Goal: Task Accomplishment & Management: Manage account settings

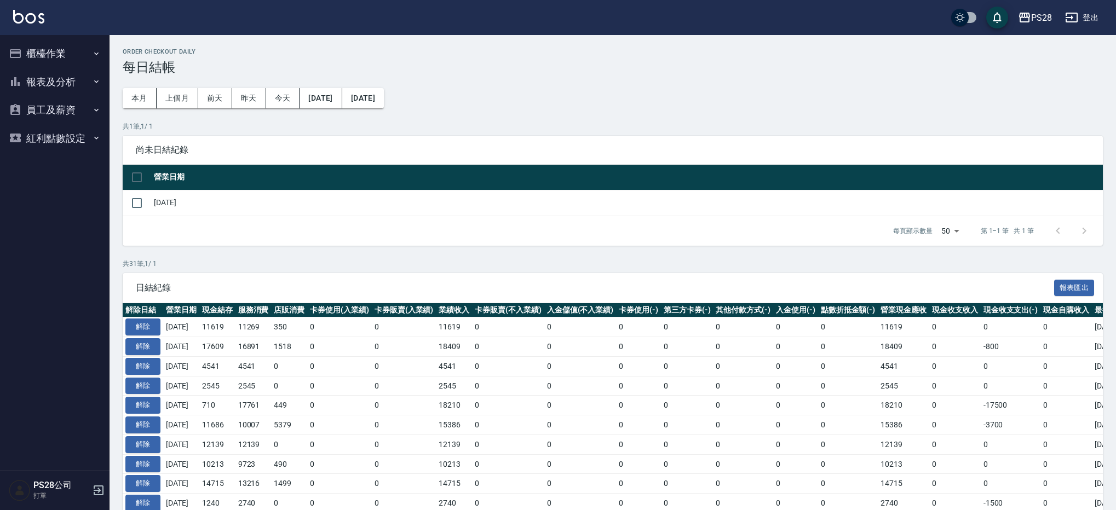
click at [59, 79] on button "報表及分析" at bounding box center [54, 82] width 101 height 28
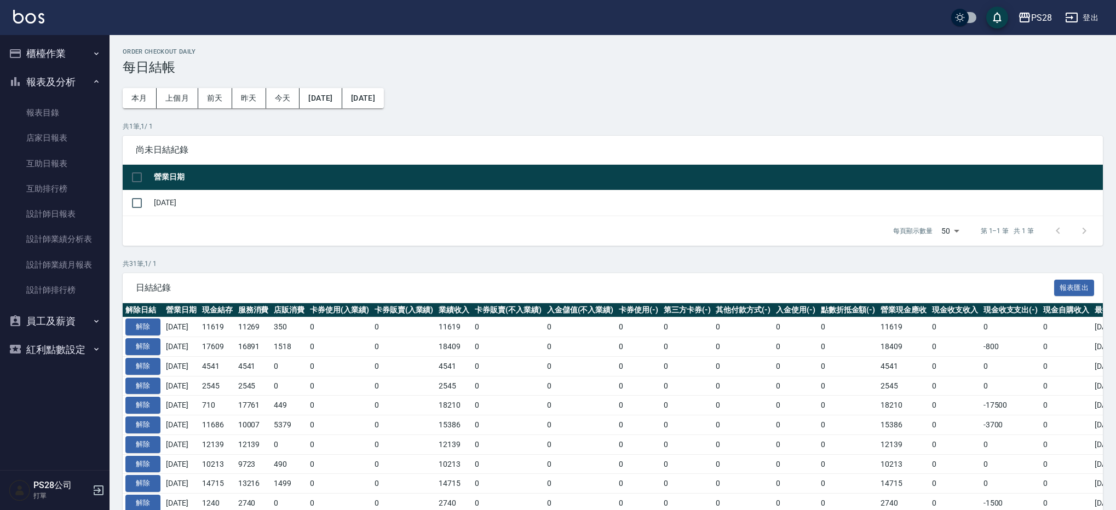
scroll to position [1, 0]
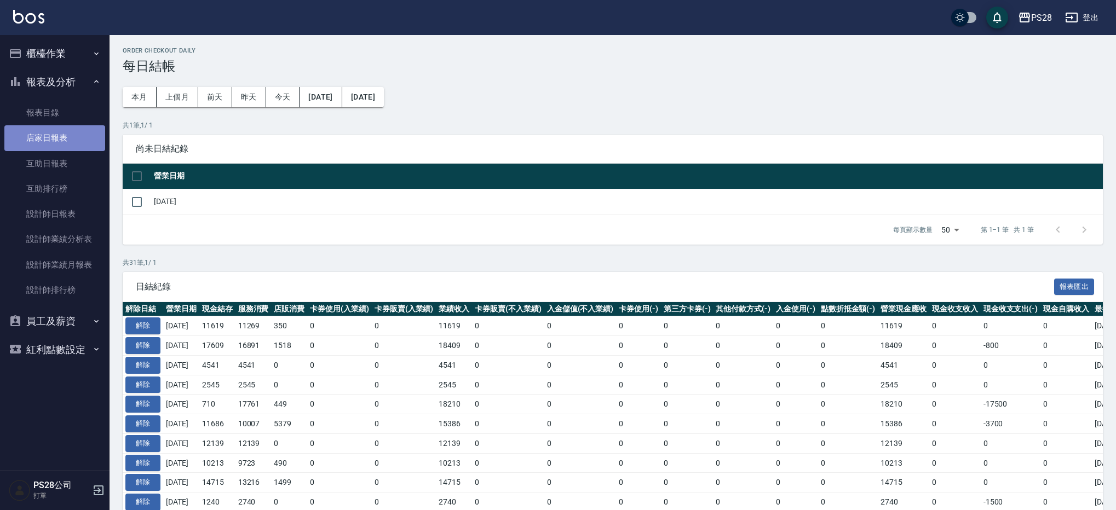
click at [65, 141] on link "店家日報表" at bounding box center [54, 137] width 101 height 25
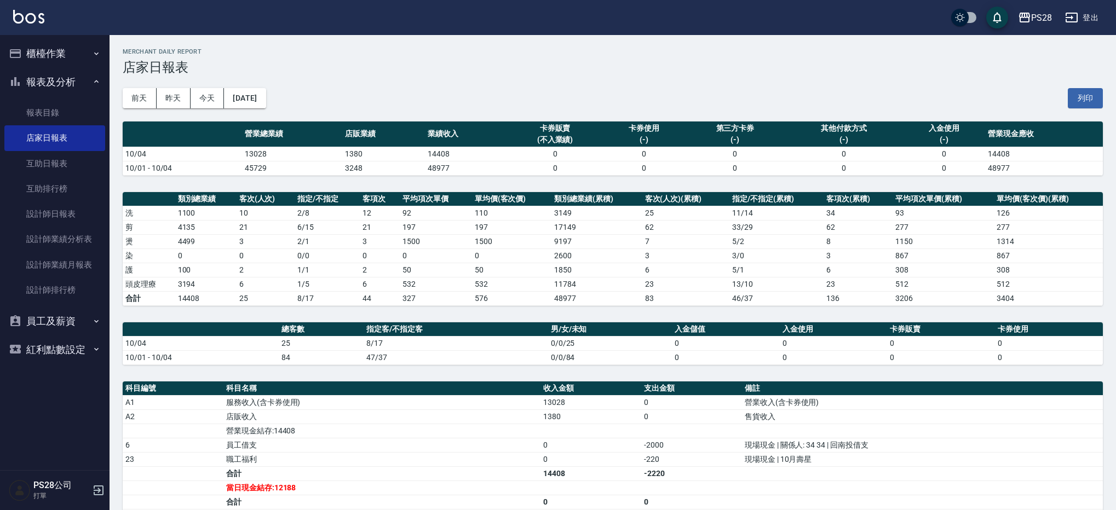
scroll to position [23, 0]
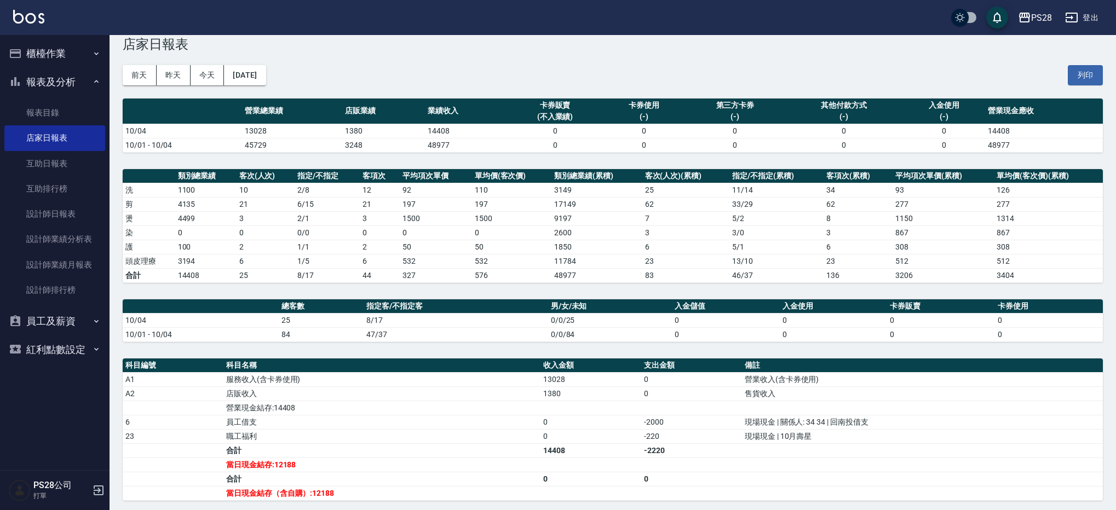
click at [37, 53] on button "櫃檯作業" at bounding box center [54, 53] width 101 height 28
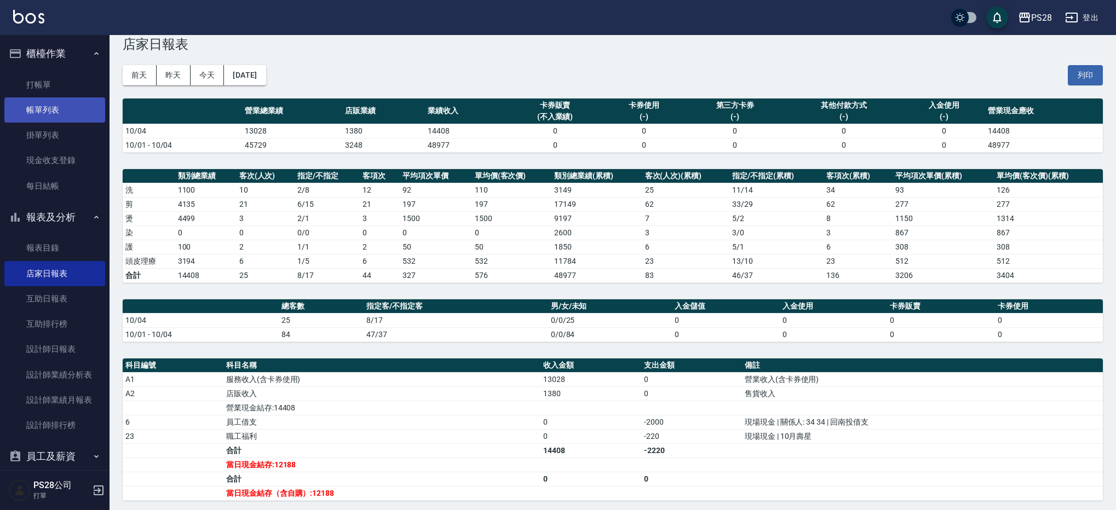
click at [64, 109] on link "帳單列表" at bounding box center [54, 109] width 101 height 25
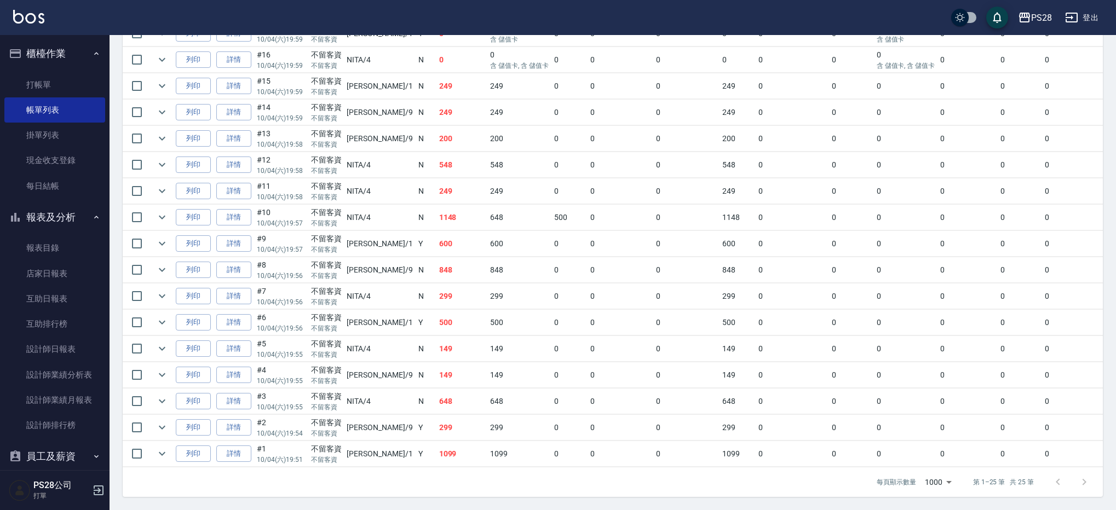
scroll to position [0, 2]
click at [159, 447] on icon "expand row" at bounding box center [159, 453] width 13 height 13
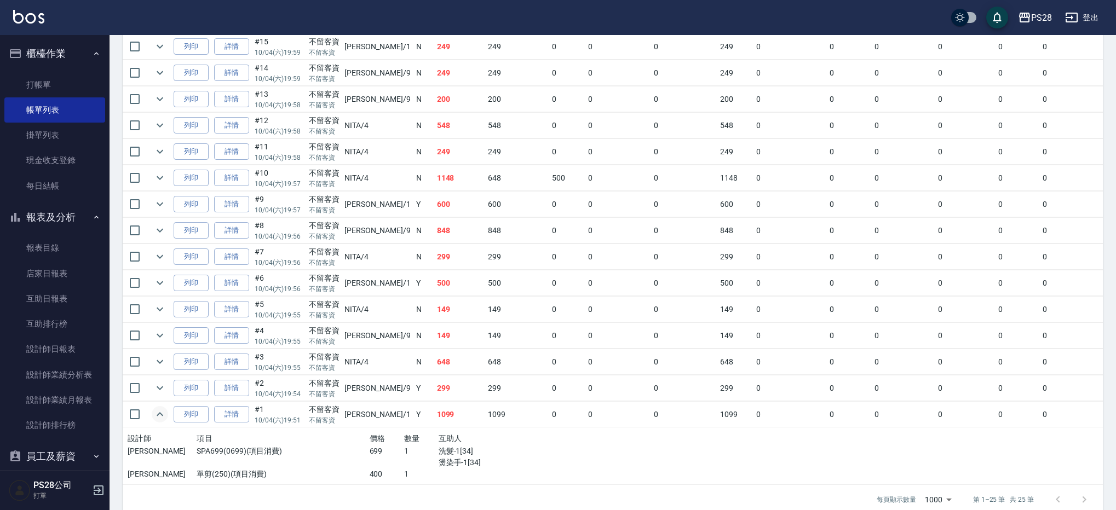
scroll to position [562, 0]
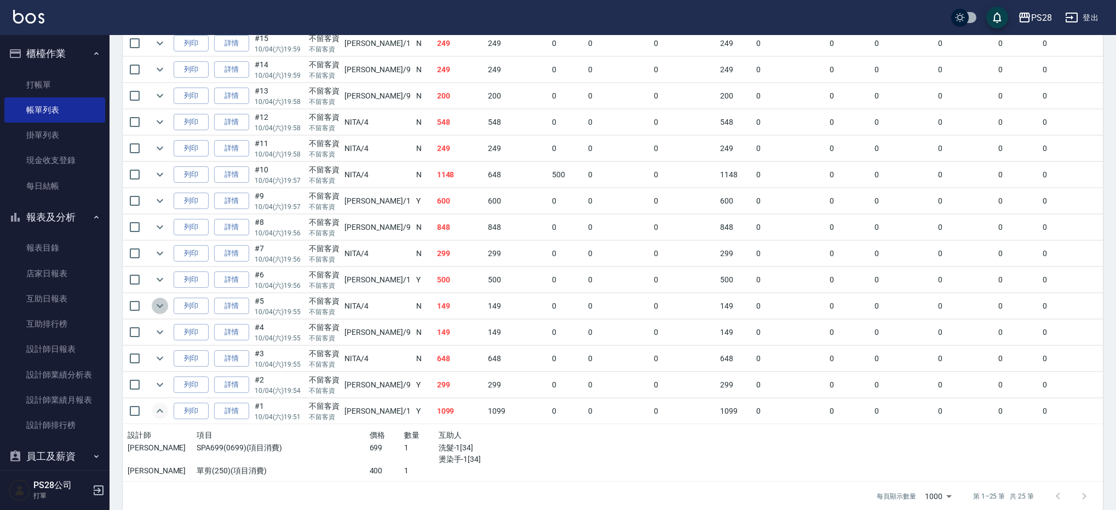
click at [163, 309] on icon "expand row" at bounding box center [159, 305] width 13 height 13
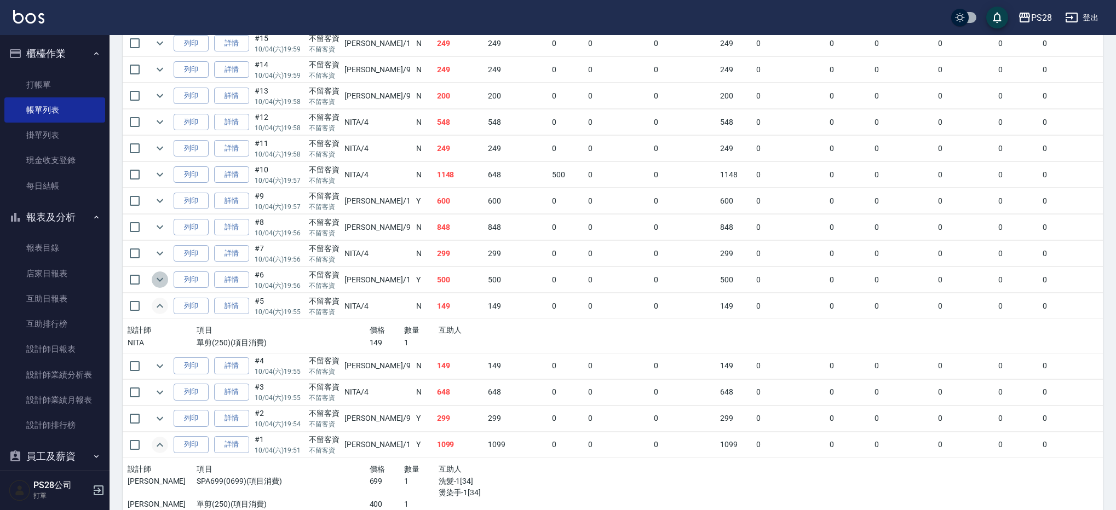
click at [159, 283] on icon "expand row" at bounding box center [159, 279] width 13 height 13
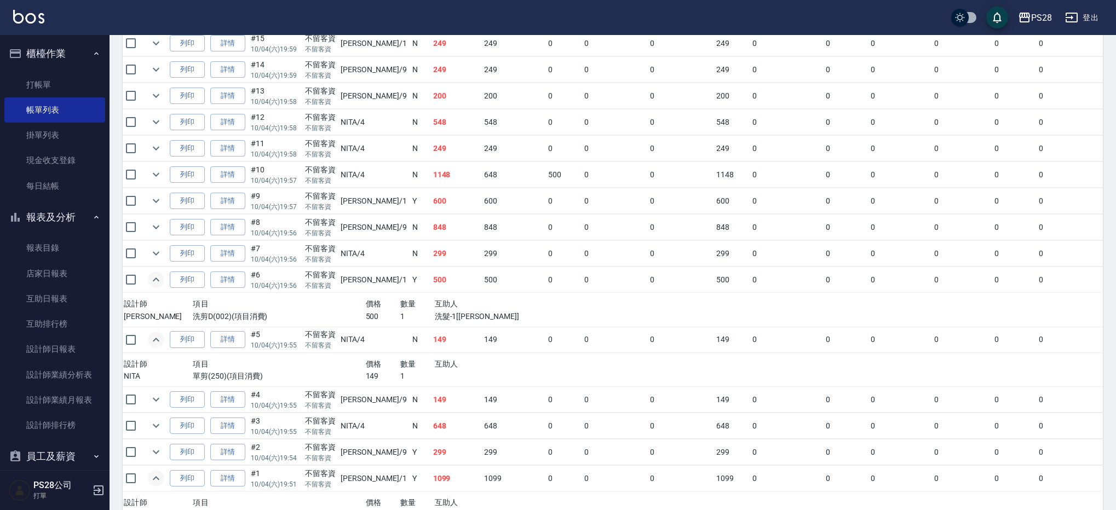
scroll to position [561, 0]
click at [159, 254] on icon "expand row" at bounding box center [155, 253] width 13 height 13
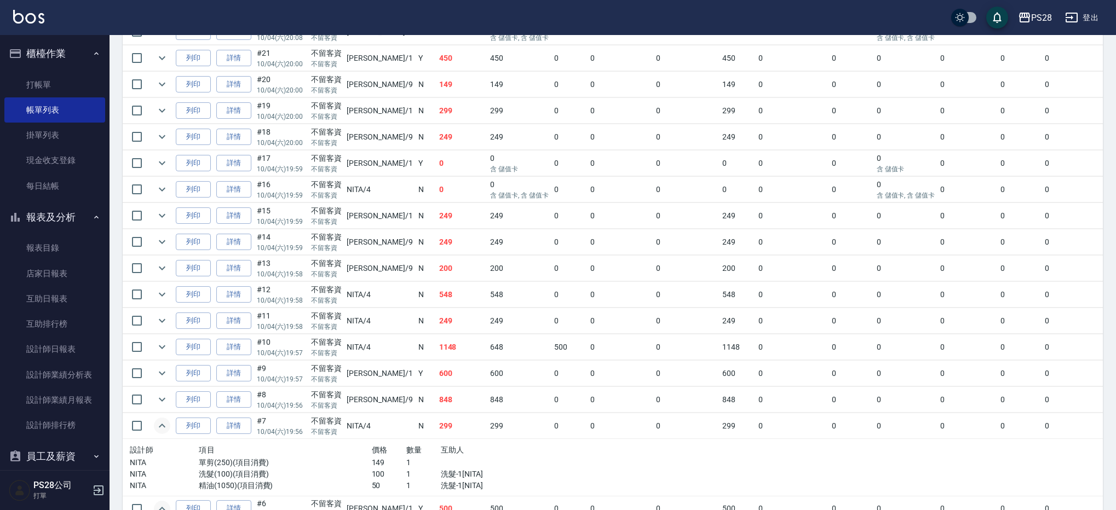
scroll to position [390, 0]
click at [167, 406] on td at bounding box center [162, 399] width 22 height 26
click at [161, 398] on icon "expand row" at bounding box center [162, 399] width 7 height 4
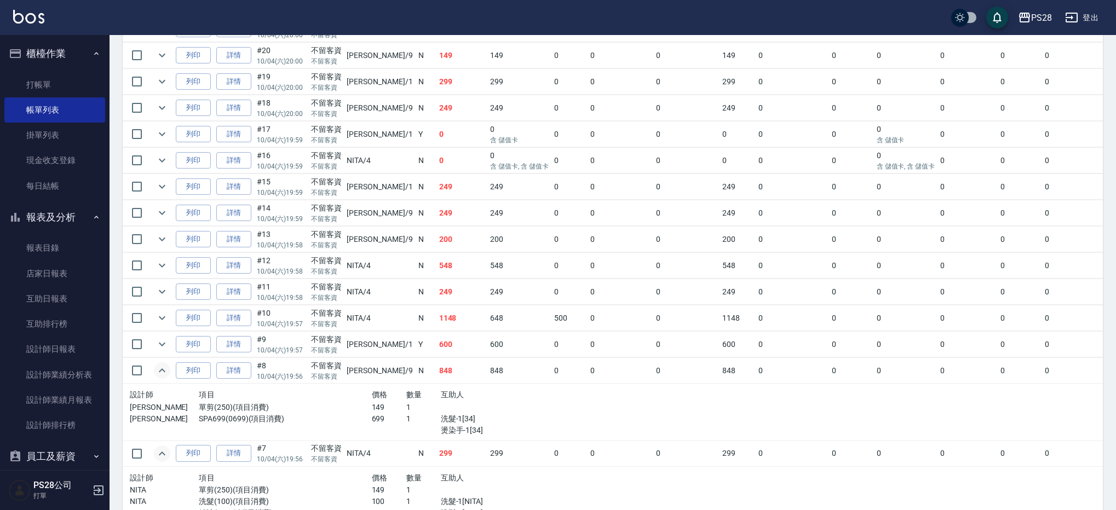
scroll to position [443, 0]
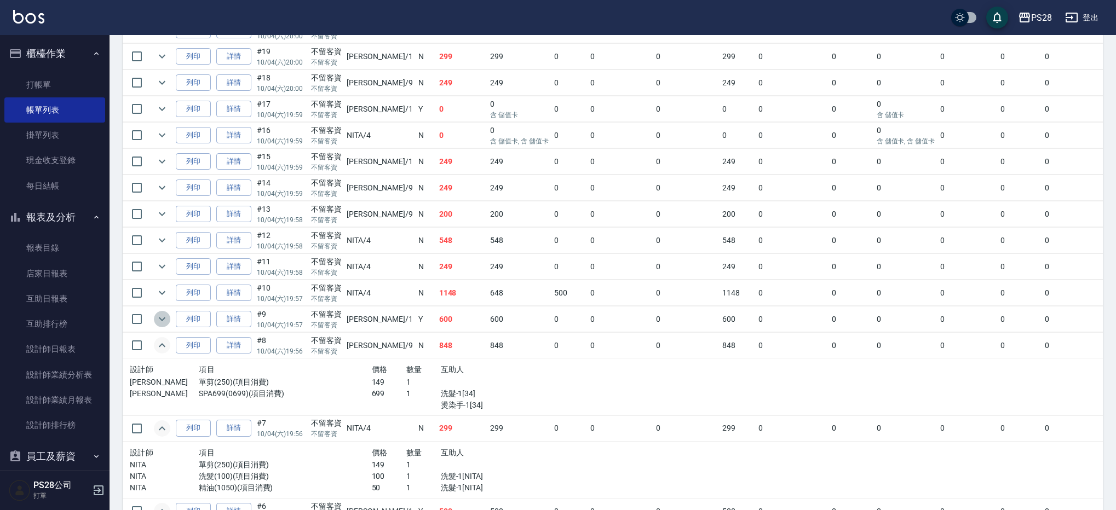
click at [163, 318] on icon "expand row" at bounding box center [161, 319] width 13 height 13
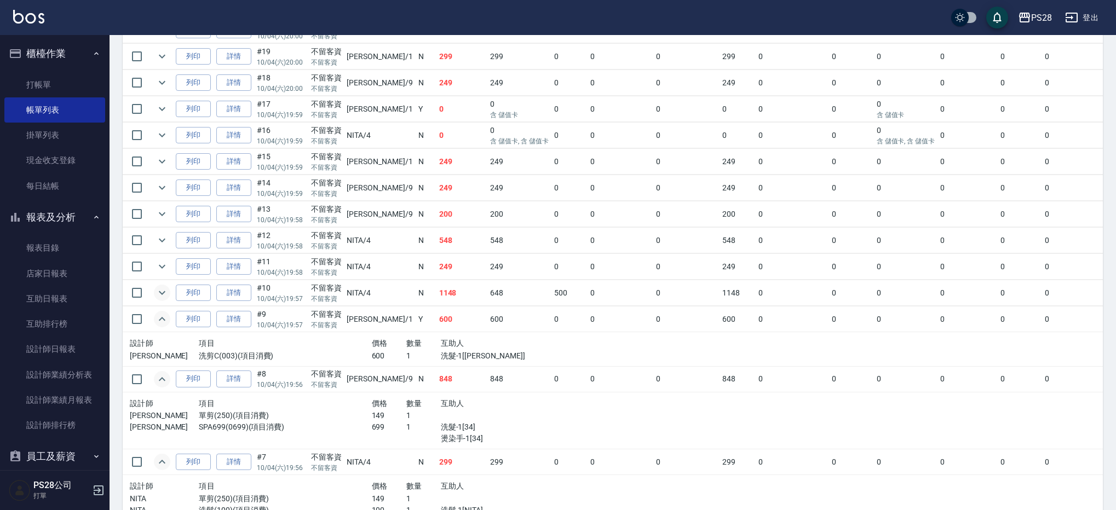
click at [163, 297] on icon "expand row" at bounding box center [161, 292] width 13 height 13
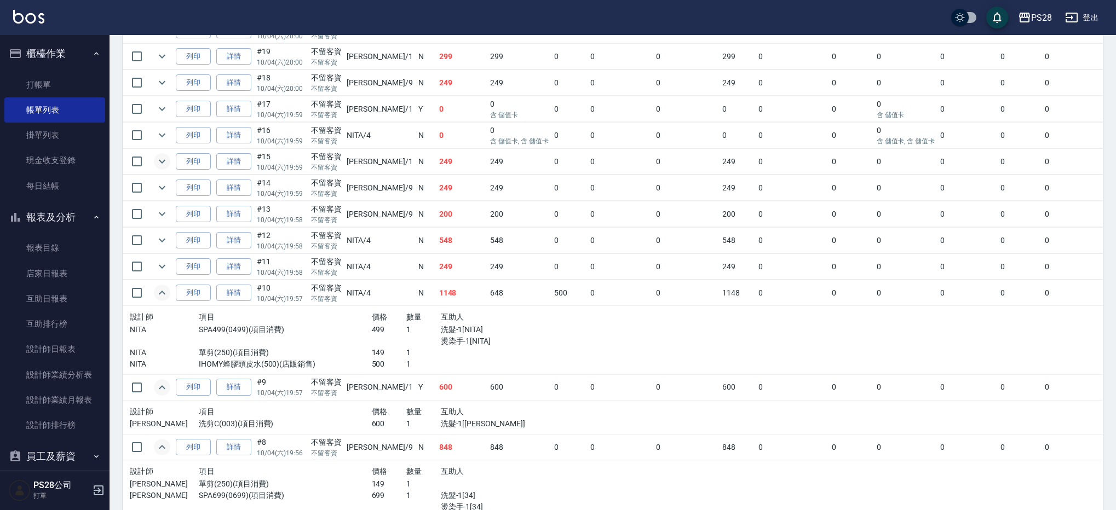
click at [158, 161] on icon "expand row" at bounding box center [161, 161] width 13 height 13
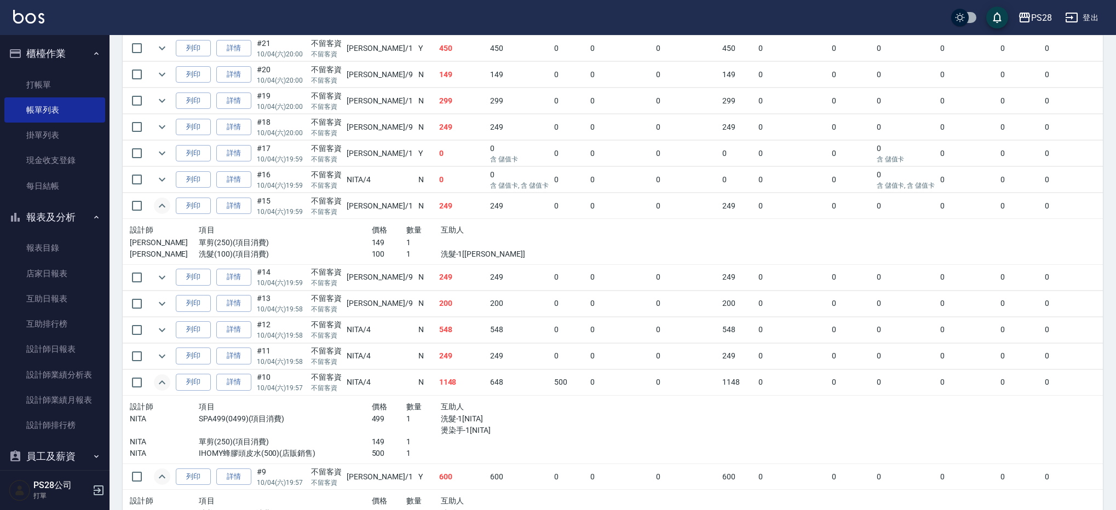
scroll to position [398, 0]
click at [163, 176] on icon "expand row" at bounding box center [161, 180] width 13 height 13
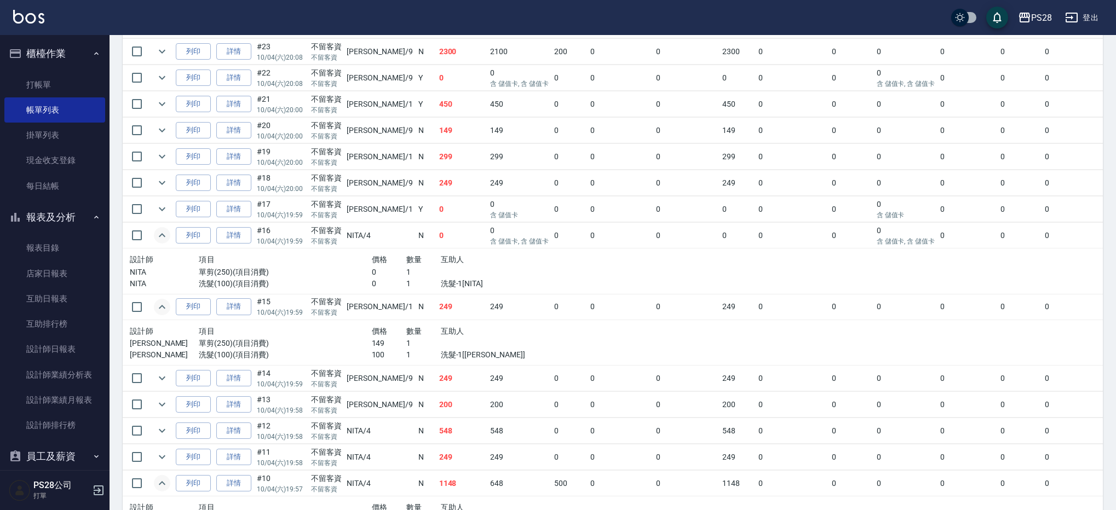
scroll to position [340, 0]
click at [158, 209] on icon "expand row" at bounding box center [161, 212] width 13 height 13
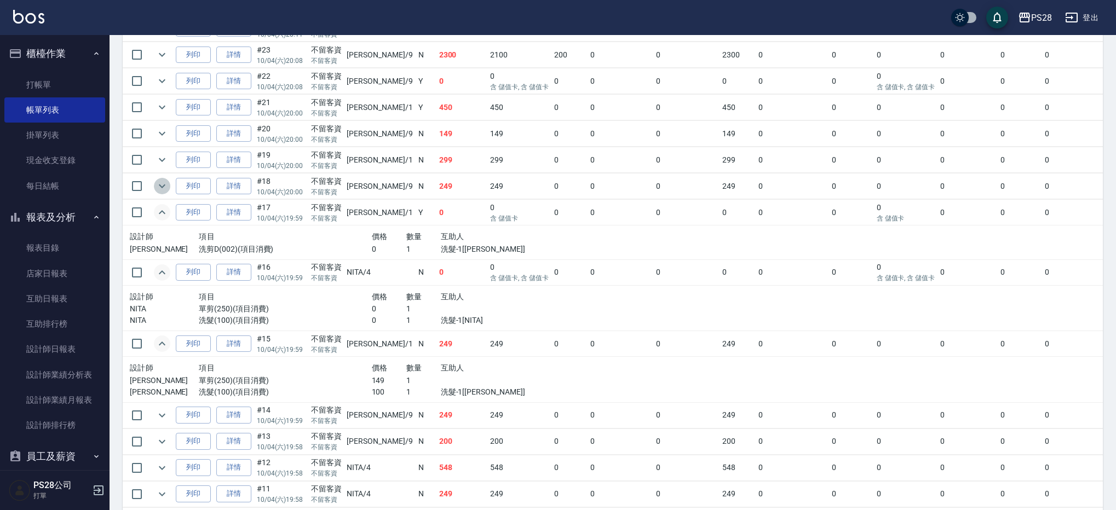
click at [159, 188] on icon "expand row" at bounding box center [161, 186] width 13 height 13
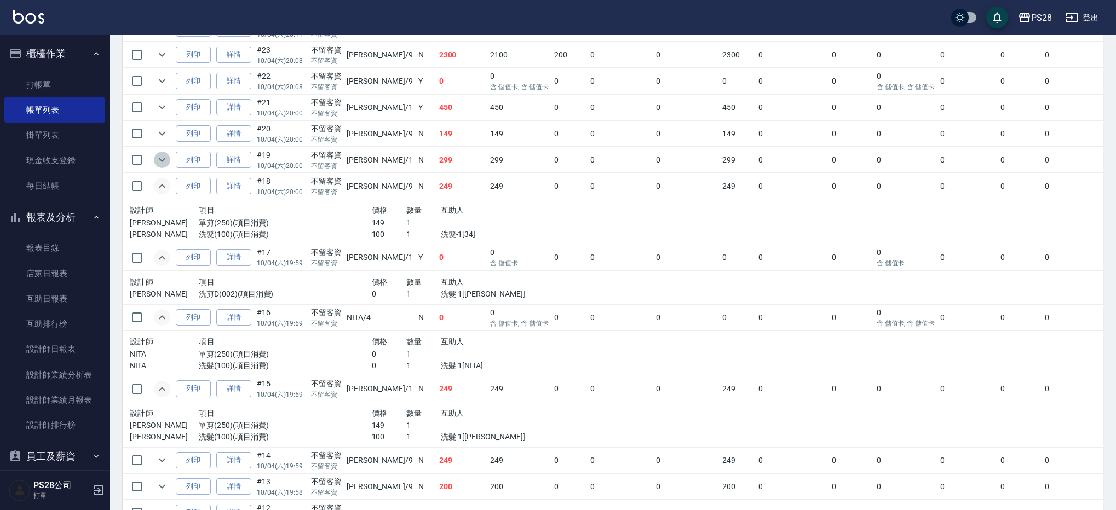
click at [164, 158] on icon "expand row" at bounding box center [162, 160] width 7 height 4
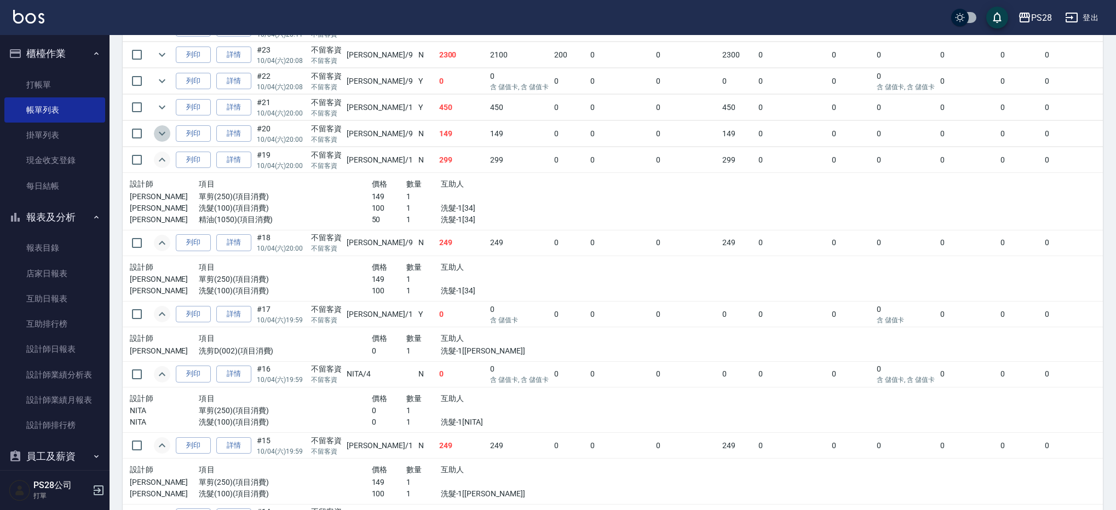
drag, startPoint x: 163, startPoint y: 134, endPoint x: 174, endPoint y: 135, distance: 11.0
click at [163, 134] on icon "expand row" at bounding box center [161, 133] width 13 height 13
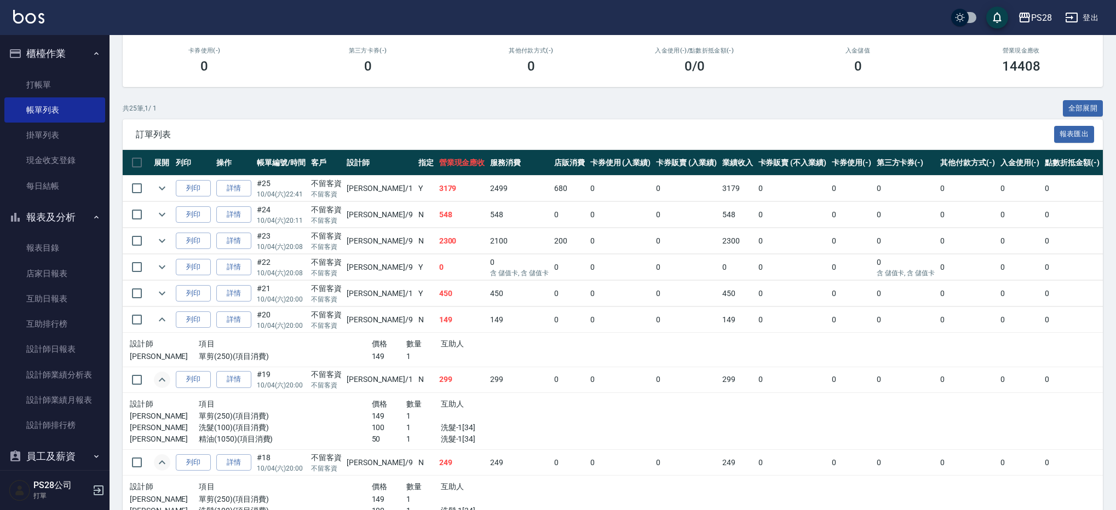
scroll to position [153, 0]
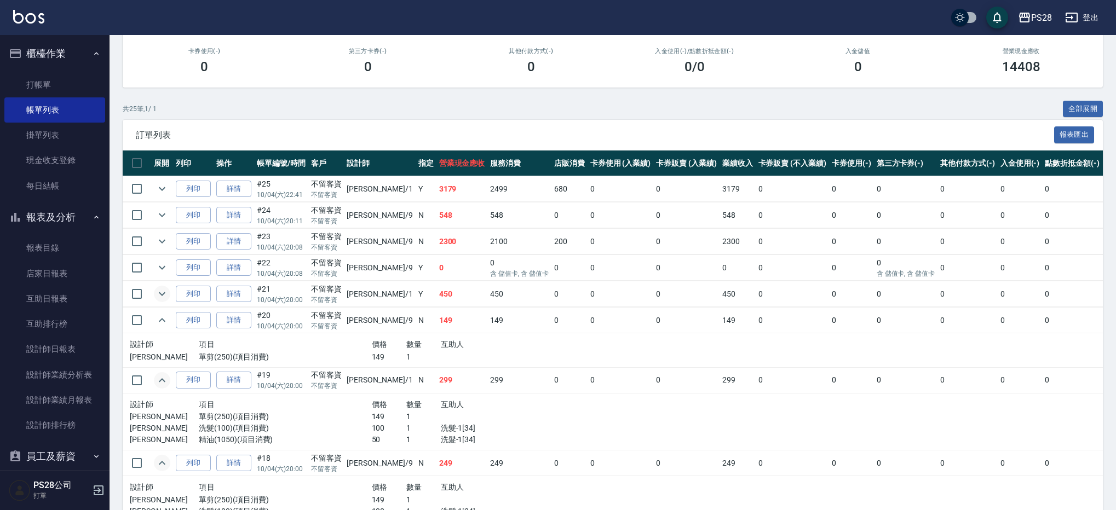
click at [156, 291] on icon "expand row" at bounding box center [161, 293] width 13 height 13
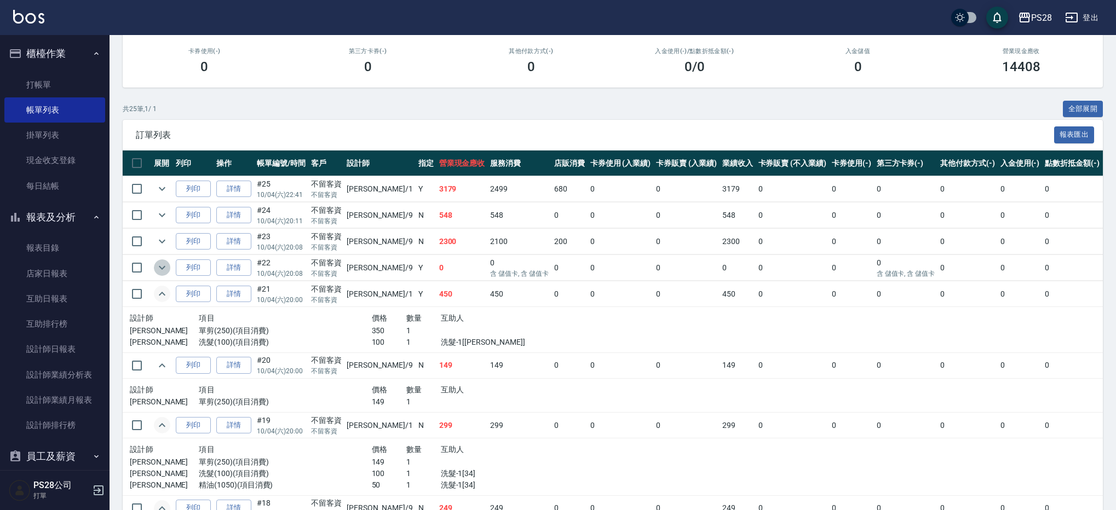
click at [169, 264] on button "expand row" at bounding box center [162, 267] width 16 height 16
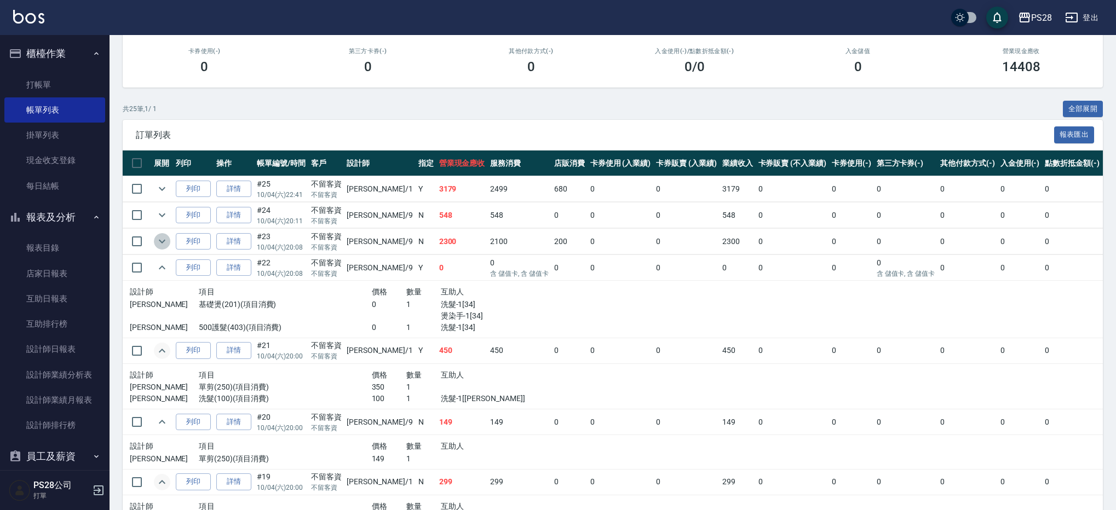
click at [164, 242] on icon "expand row" at bounding box center [161, 241] width 13 height 13
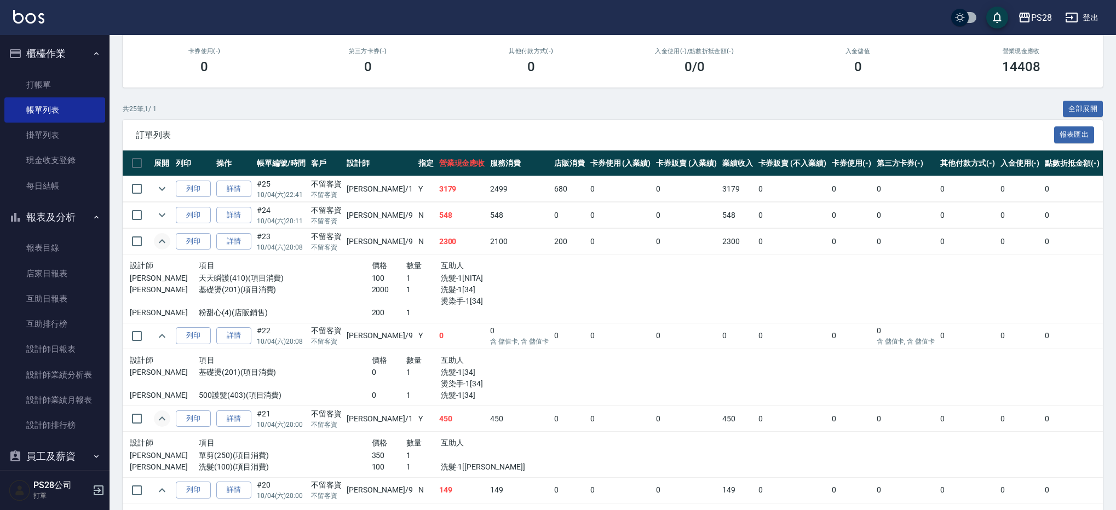
scroll to position [163, 0]
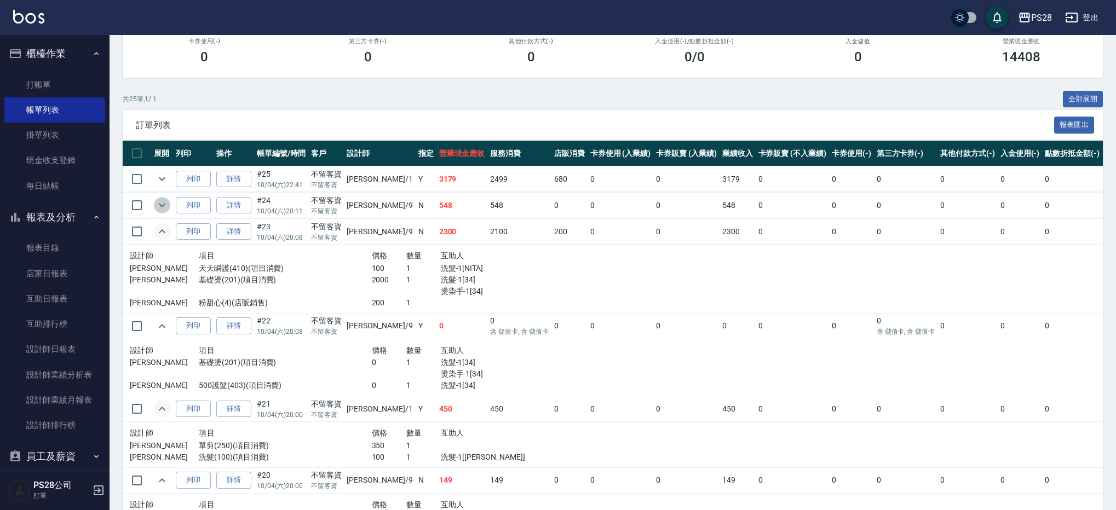
click at [166, 204] on icon "expand row" at bounding box center [161, 205] width 13 height 13
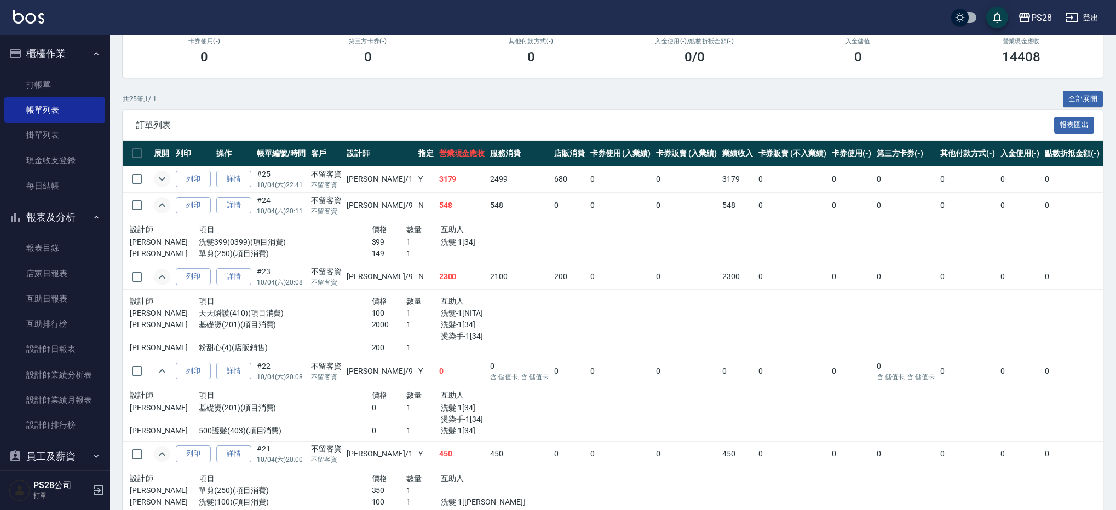
click at [167, 181] on icon "expand row" at bounding box center [161, 178] width 13 height 13
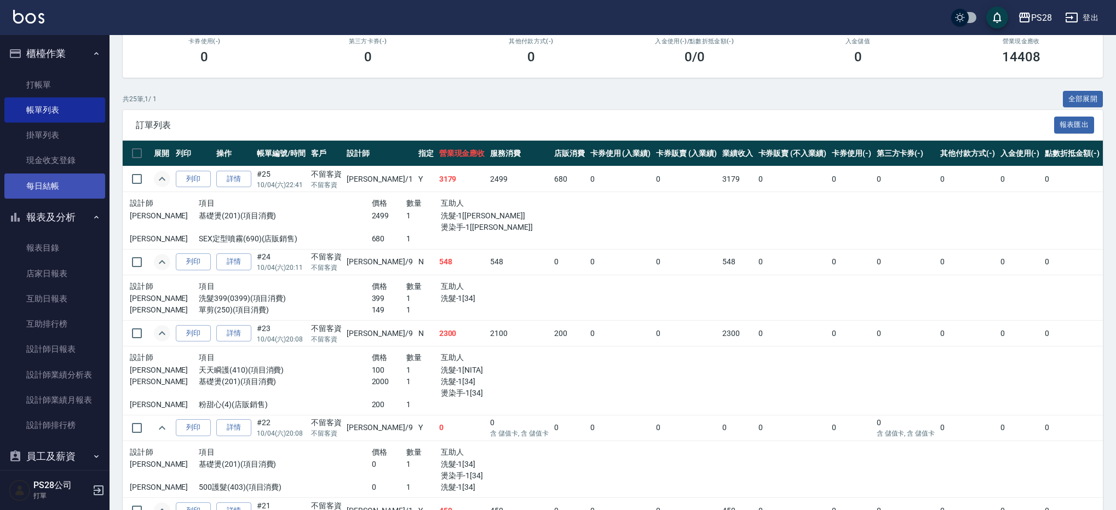
click at [65, 184] on link "每日結帳" at bounding box center [54, 186] width 101 height 25
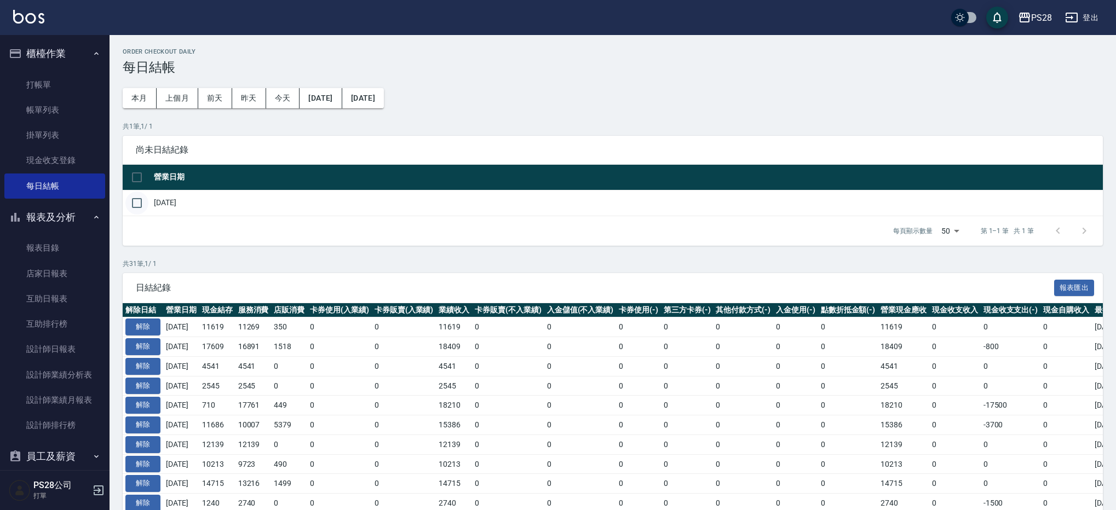
click at [141, 203] on input "checkbox" at bounding box center [136, 203] width 23 height 23
checkbox input "true"
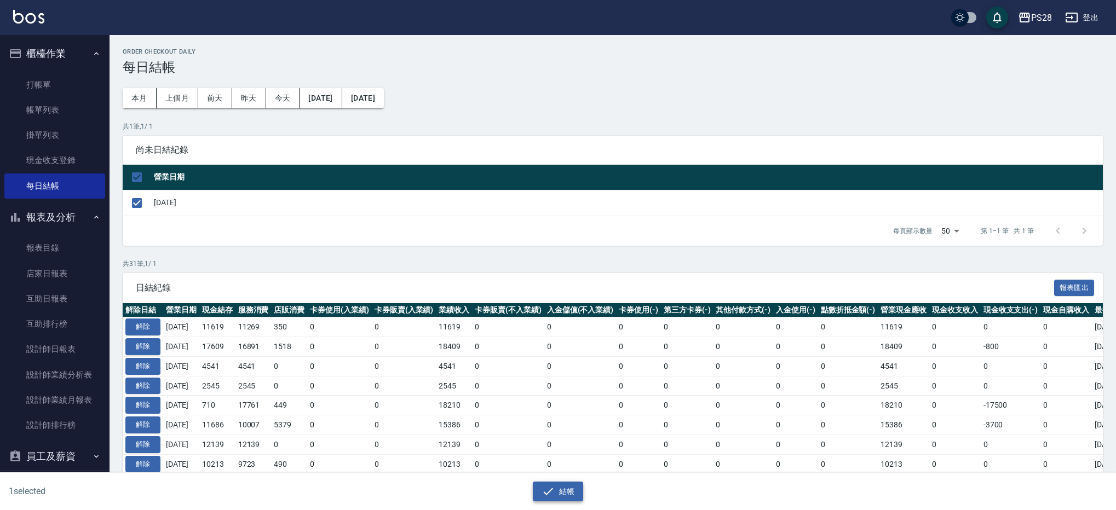
click at [564, 490] on button "結帳" at bounding box center [558, 492] width 51 height 20
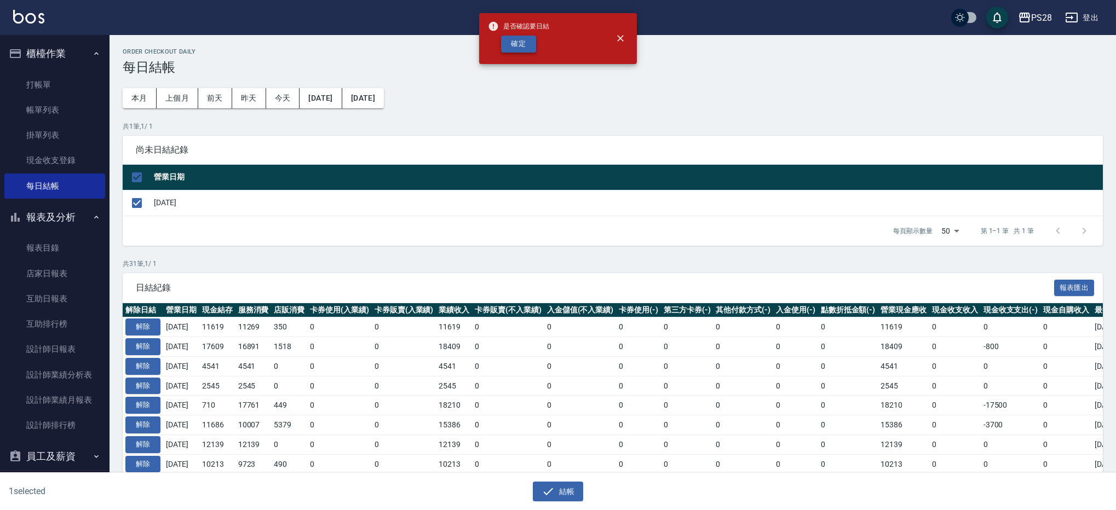
click at [516, 48] on button "確定" at bounding box center [518, 44] width 35 height 17
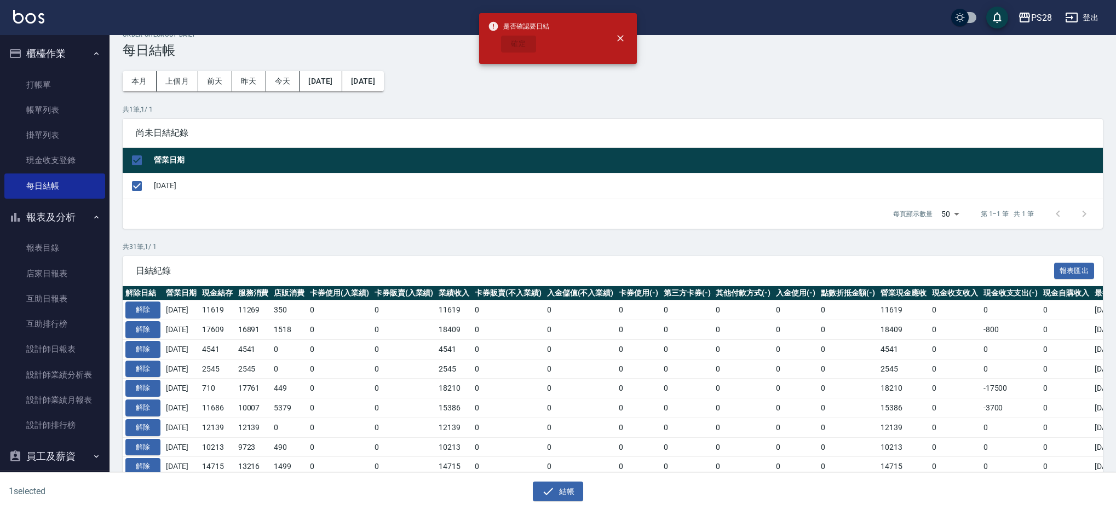
scroll to position [22, 0]
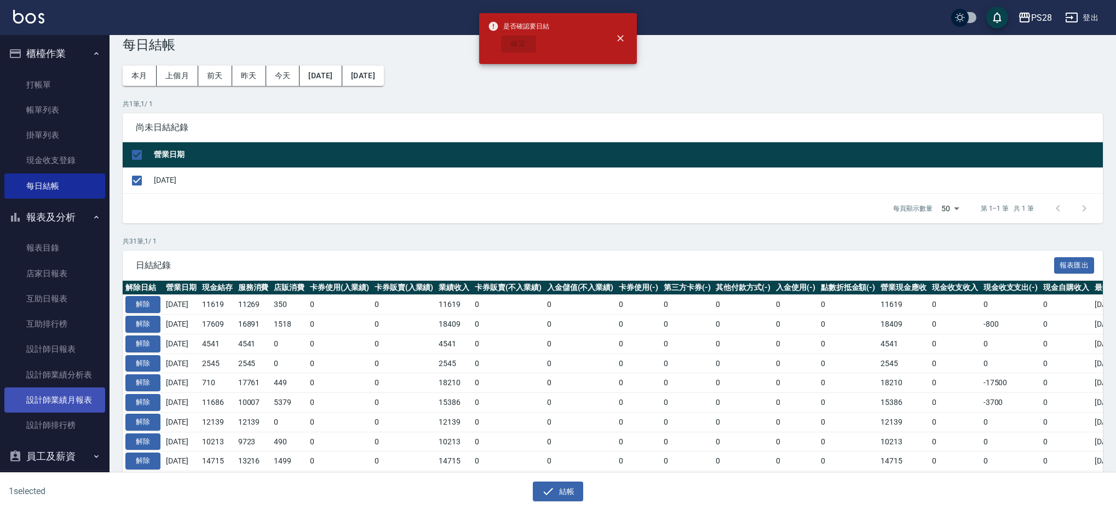
checkbox input "false"
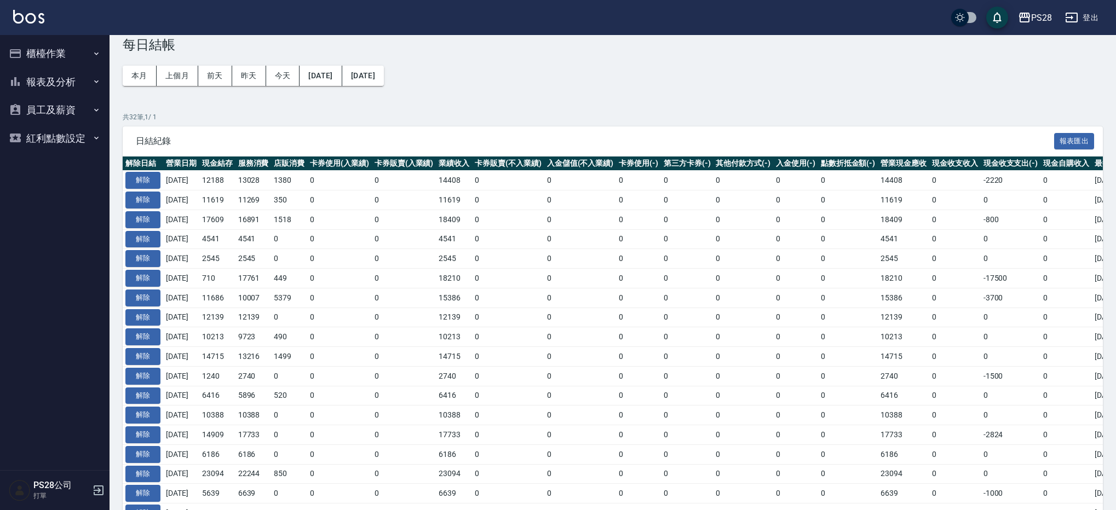
scroll to position [22, 0]
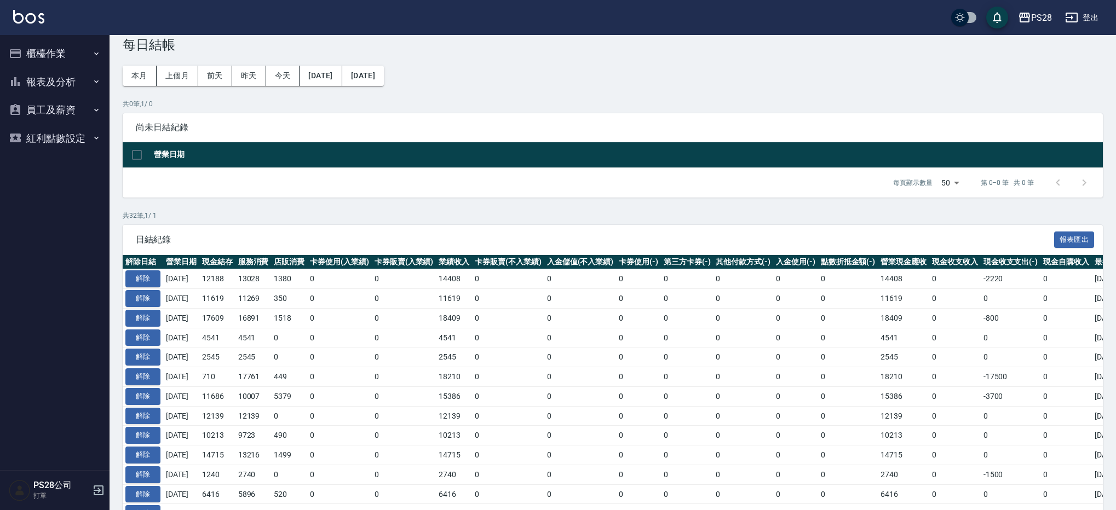
click at [56, 83] on button "報表及分析" at bounding box center [54, 82] width 101 height 28
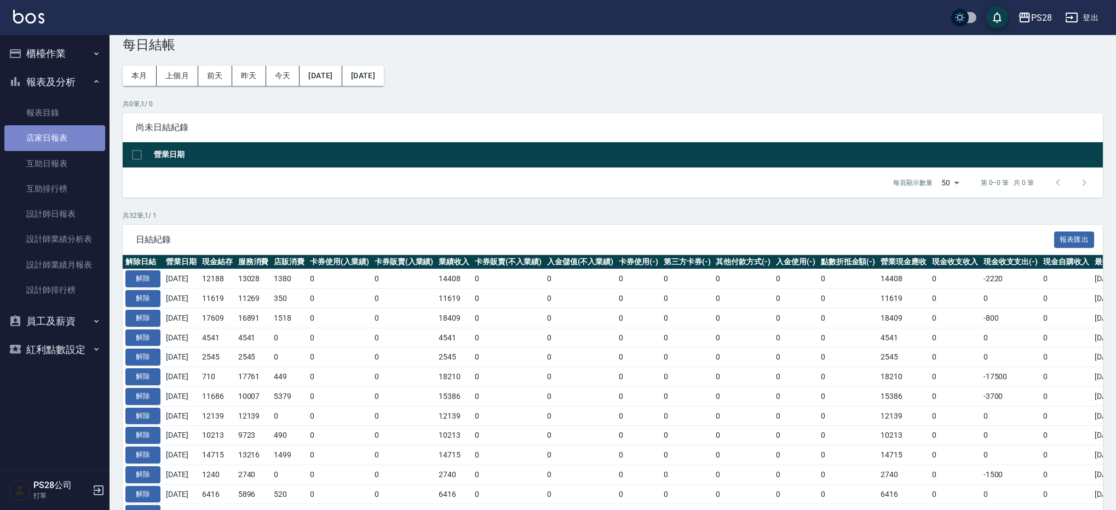
click at [58, 129] on link "店家日報表" at bounding box center [54, 137] width 101 height 25
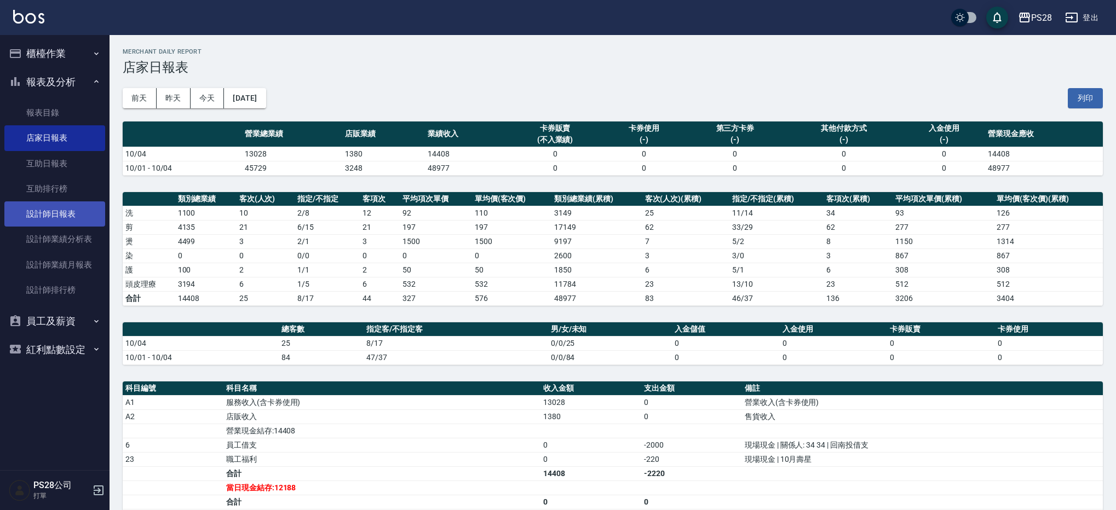
click at [60, 213] on link "設計師日報表" at bounding box center [54, 213] width 101 height 25
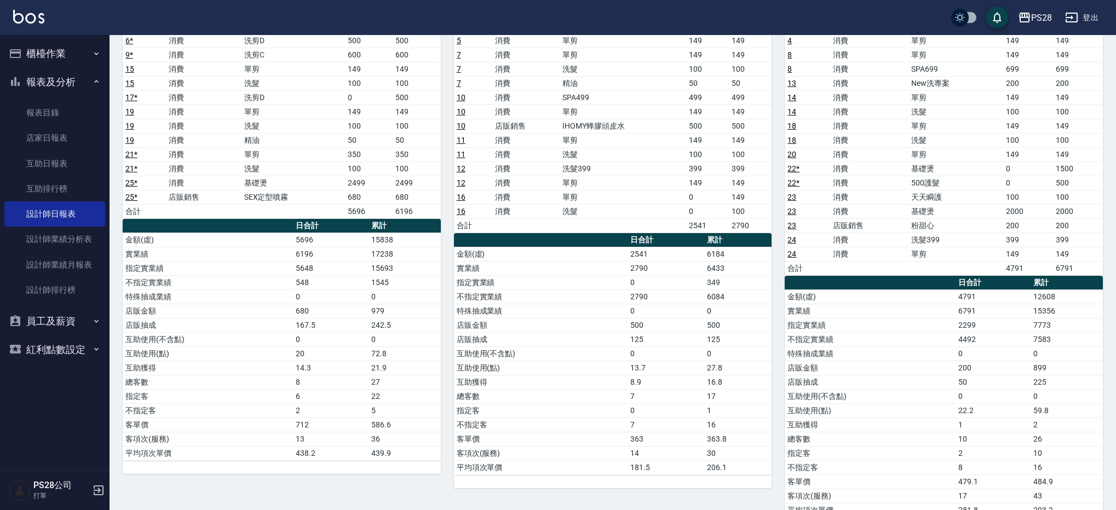
scroll to position [193, 0]
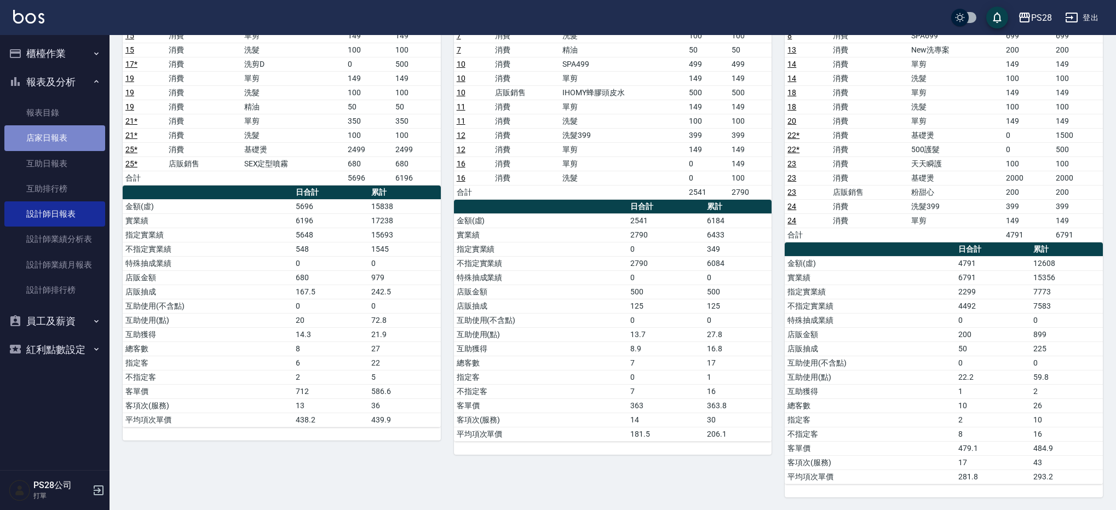
click at [54, 130] on link "店家日報表" at bounding box center [54, 137] width 101 height 25
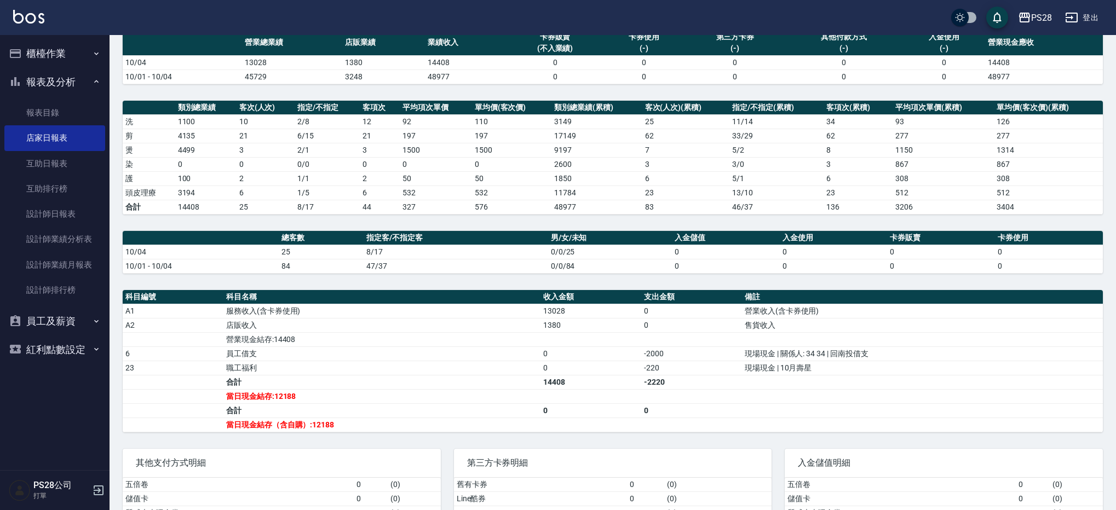
scroll to position [156, 0]
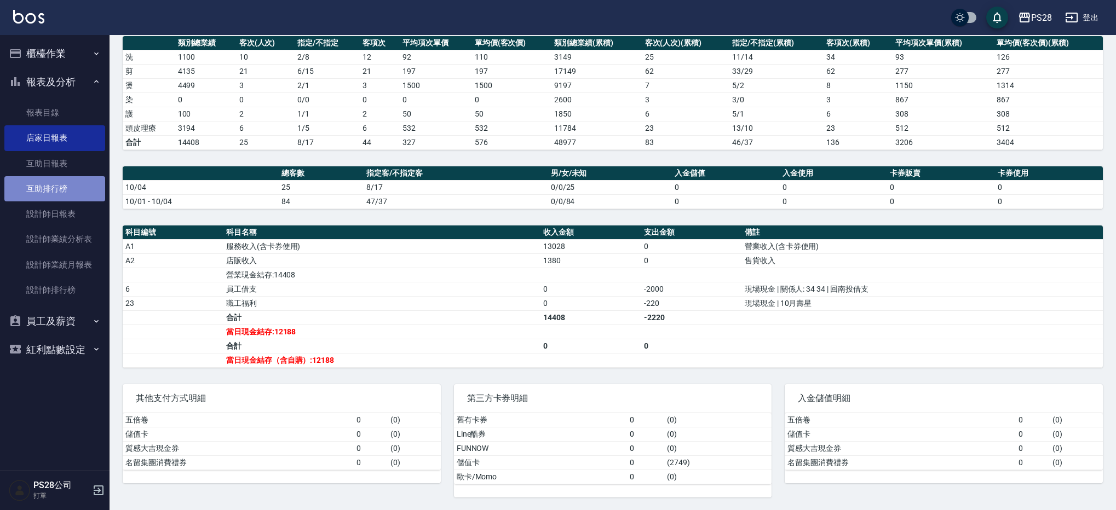
click at [85, 200] on link "互助排行榜" at bounding box center [54, 188] width 101 height 25
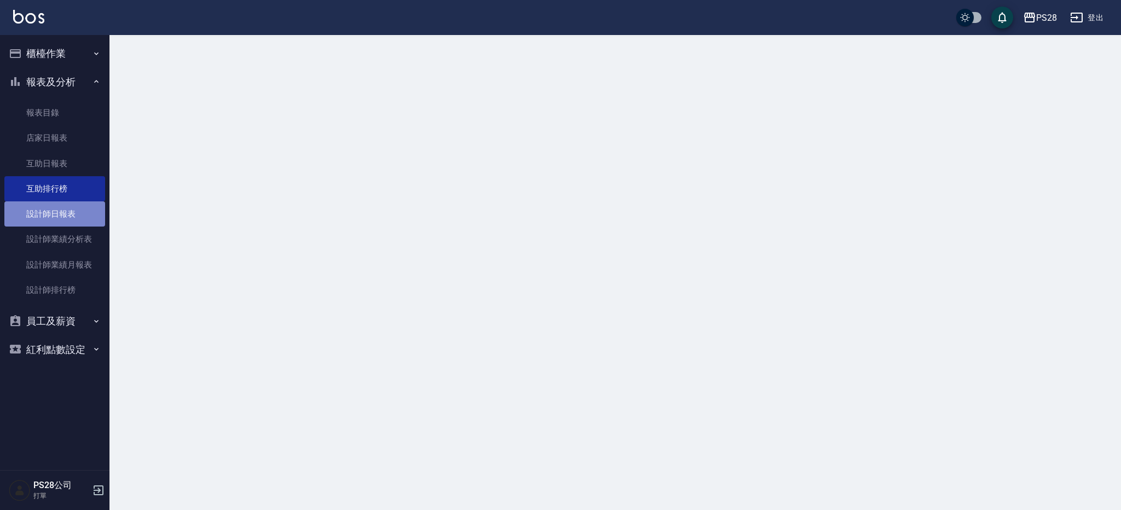
click at [80, 219] on link "設計師日報表" at bounding box center [54, 213] width 101 height 25
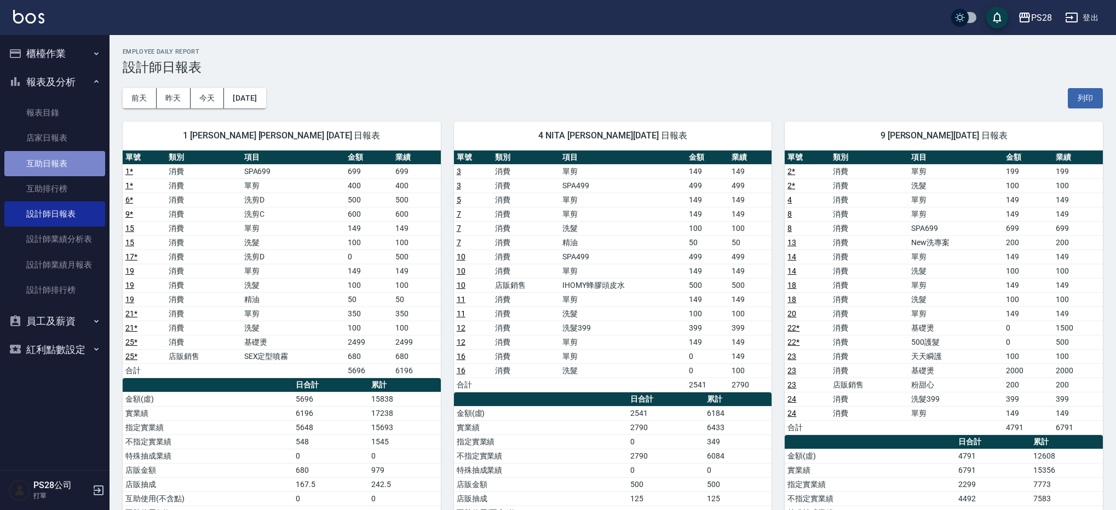
click at [72, 161] on link "互助日報表" at bounding box center [54, 163] width 101 height 25
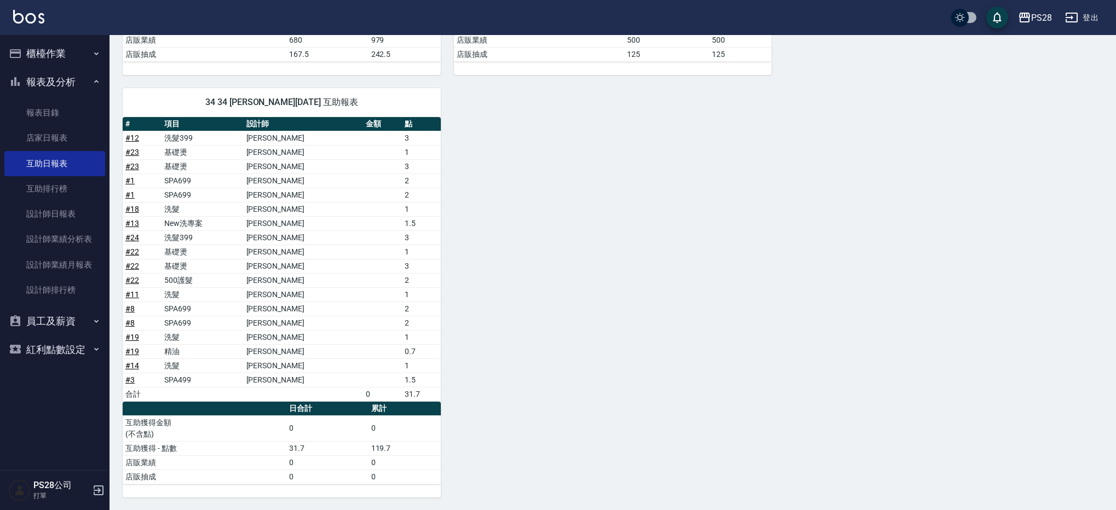
scroll to position [297, 0]
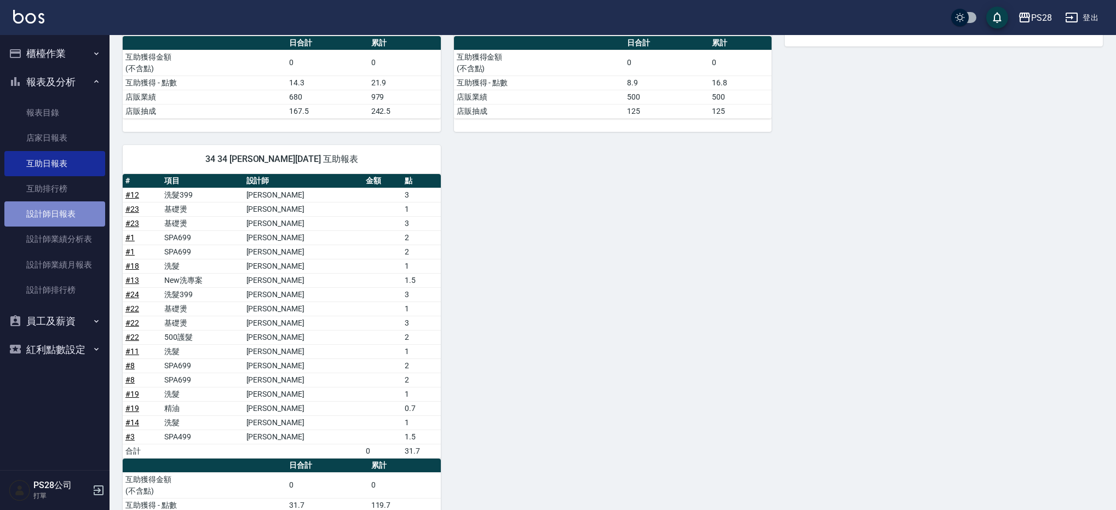
click at [42, 207] on link "設計師日報表" at bounding box center [54, 213] width 101 height 25
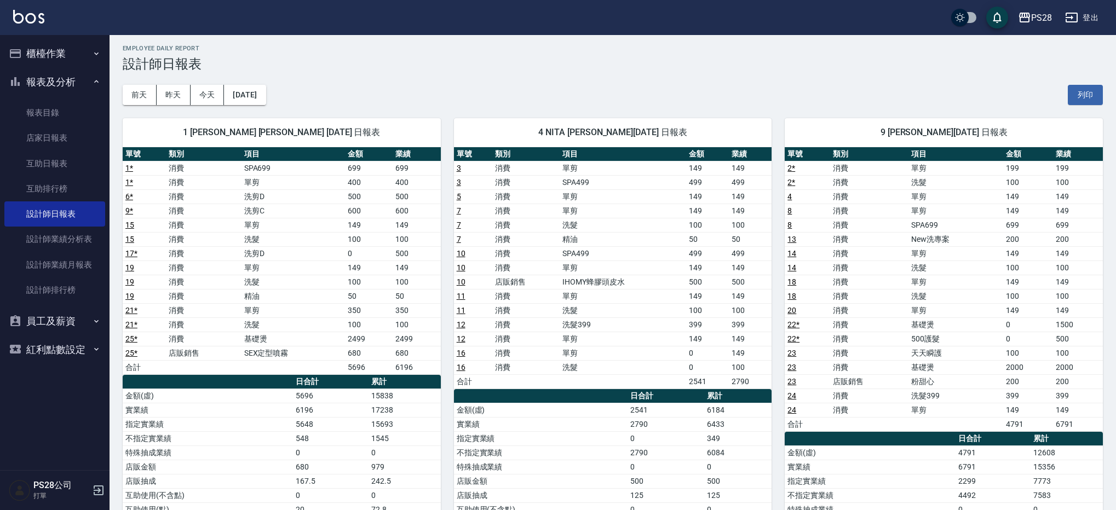
scroll to position [4, 0]
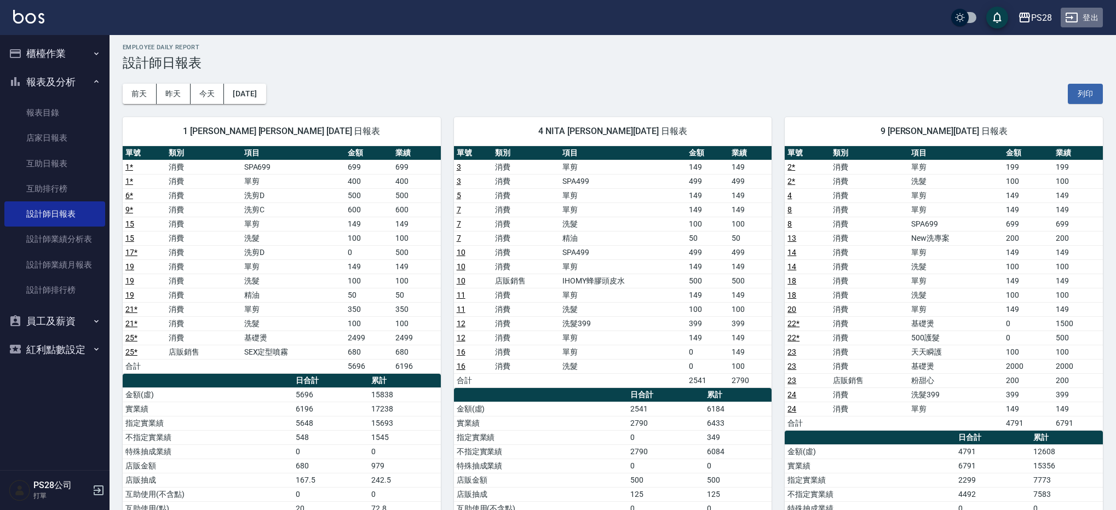
click at [1093, 18] on button "登出" at bounding box center [1081, 18] width 42 height 20
